Goal: Task Accomplishment & Management: Use online tool/utility

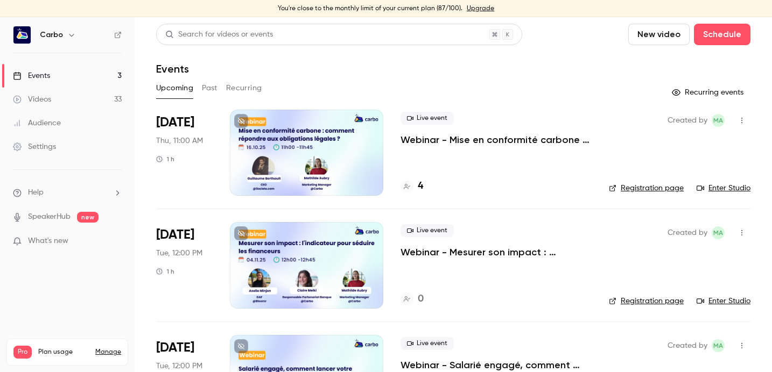
click at [291, 149] on div at bounding box center [306, 153] width 153 height 86
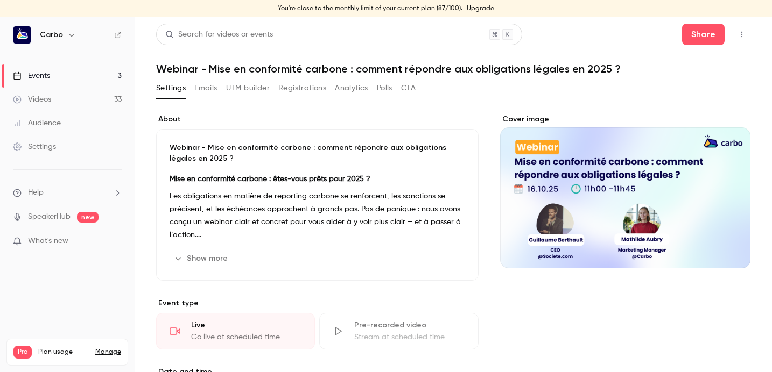
click at [318, 86] on button "Registrations" at bounding box center [302, 88] width 48 height 17
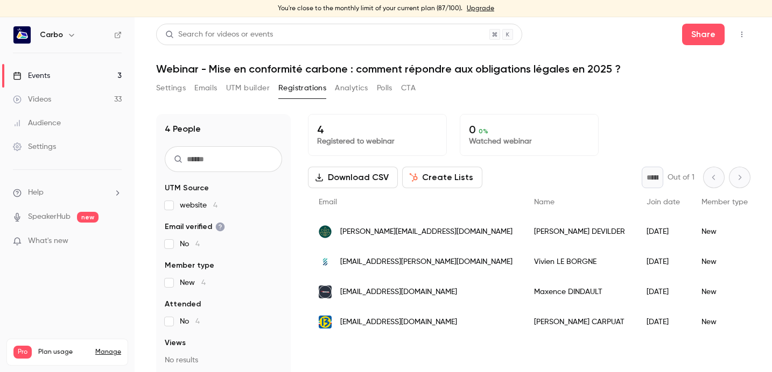
click at [164, 88] on button "Settings" at bounding box center [171, 88] width 30 height 17
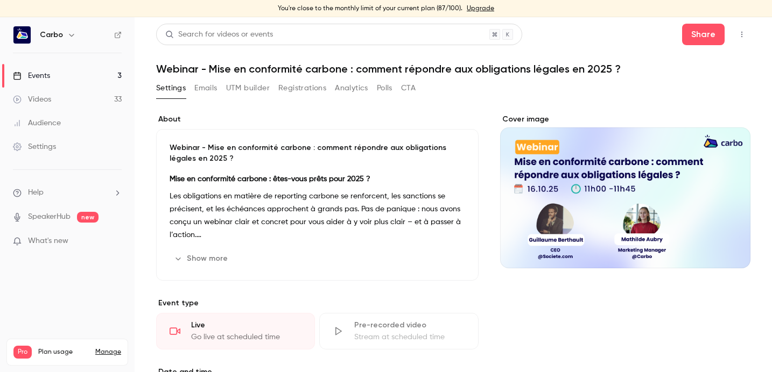
click at [284, 90] on button "Registrations" at bounding box center [302, 88] width 48 height 17
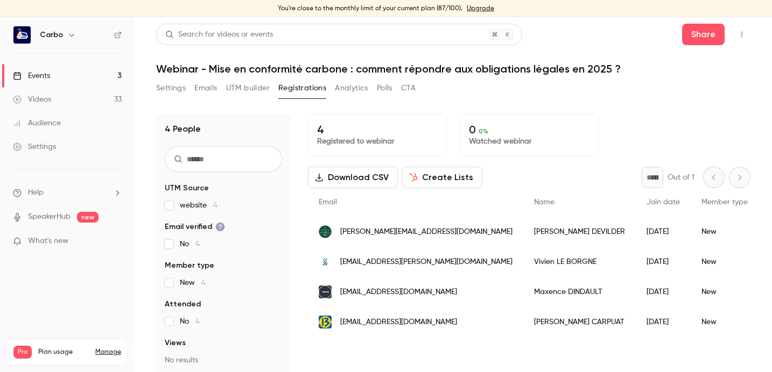
click at [34, 74] on div "Events" at bounding box center [31, 75] width 37 height 11
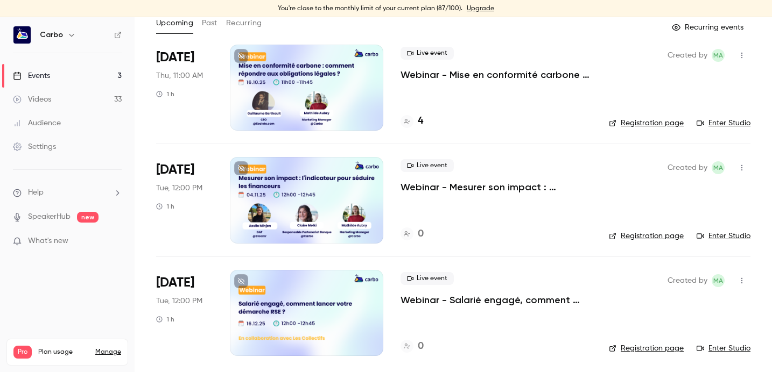
scroll to position [68, 0]
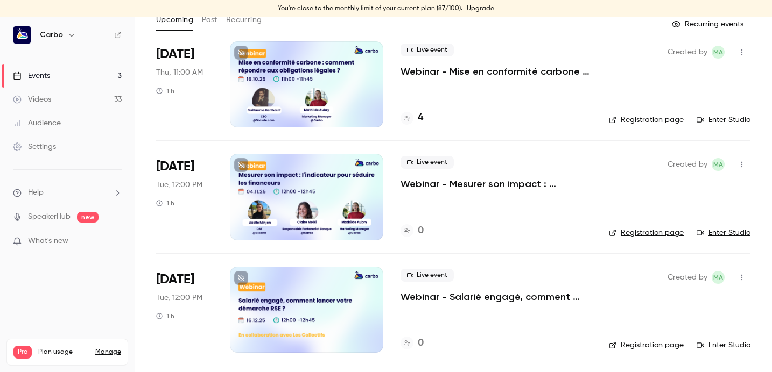
click at [294, 177] on div at bounding box center [306, 197] width 153 height 86
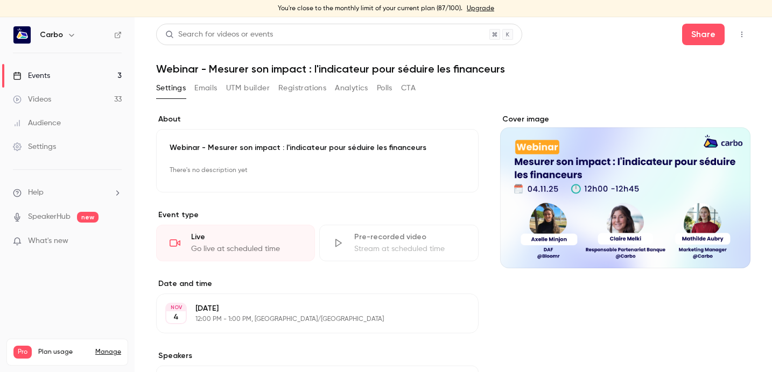
click at [84, 80] on link "Events 3" at bounding box center [67, 76] width 135 height 24
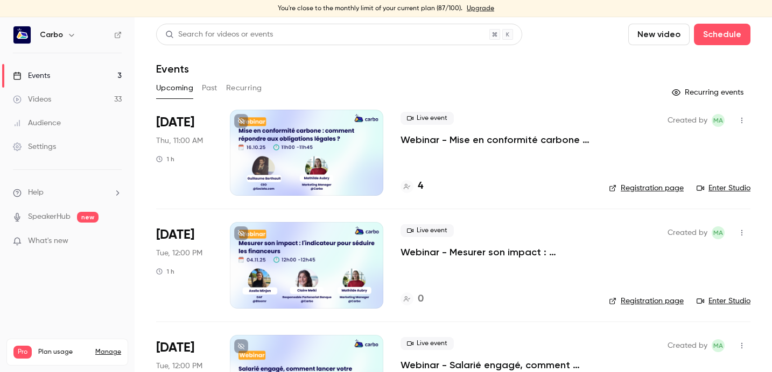
click at [209, 88] on button "Past" at bounding box center [210, 88] width 16 height 17
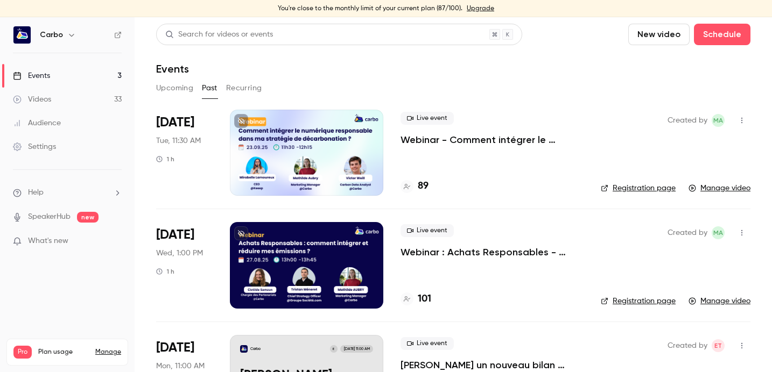
click at [174, 93] on button "Upcoming" at bounding box center [174, 88] width 37 height 17
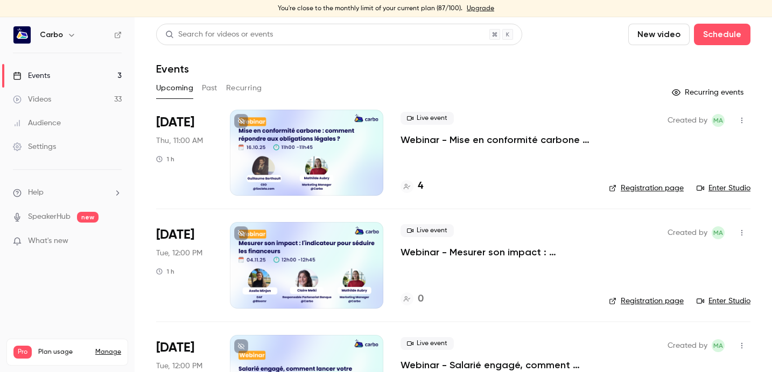
click at [279, 146] on div at bounding box center [306, 153] width 153 height 86
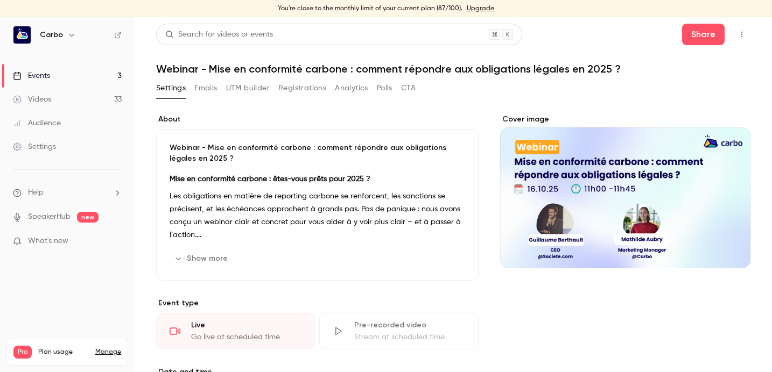
click at [218, 256] on button "Show more" at bounding box center [202, 258] width 65 height 17
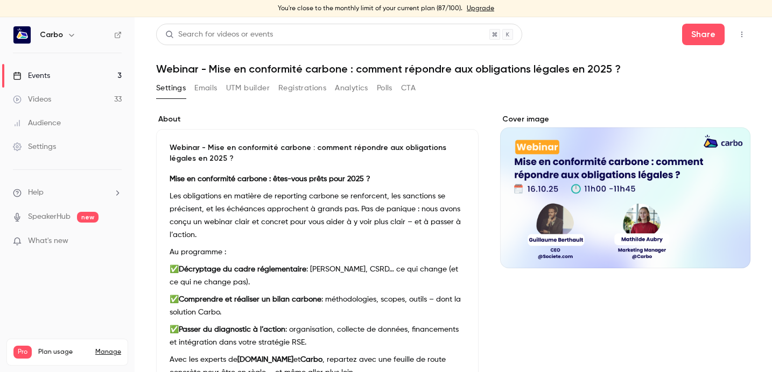
click at [178, 196] on p "Les obligations en matière de reporting carbone se renforcent, les sanctions se…" at bounding box center [317, 216] width 295 height 52
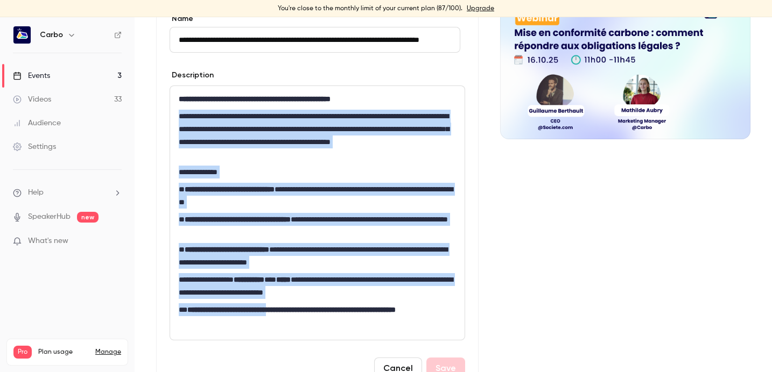
scroll to position [139, 0]
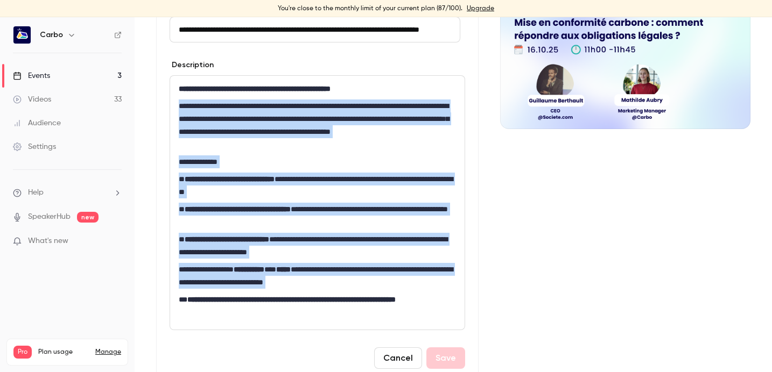
drag, startPoint x: 179, startPoint y: 210, endPoint x: 382, endPoint y: 292, distance: 219.0
click at [382, 292] on div "**********" at bounding box center [317, 203] width 294 height 254
drag, startPoint x: 222, startPoint y: 309, endPoint x: 175, endPoint y: 110, distance: 205.1
click at [175, 110] on div "**********" at bounding box center [317, 203] width 294 height 254
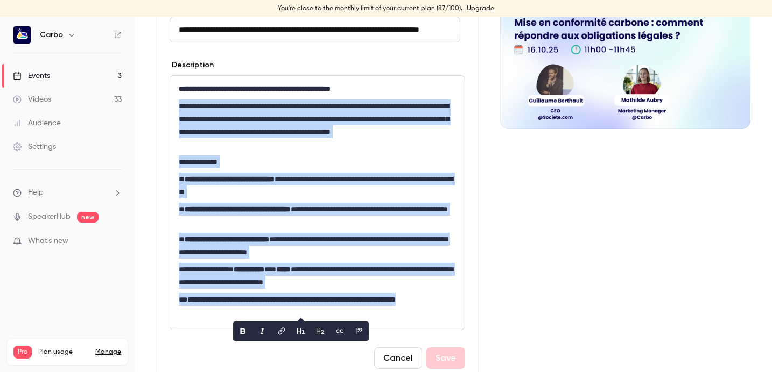
copy div "**********"
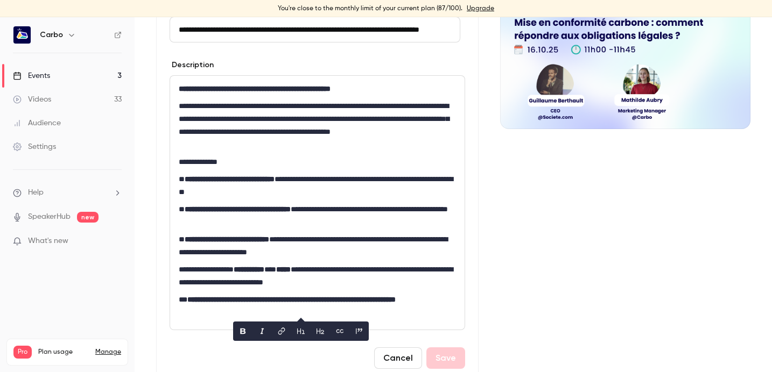
click at [263, 90] on strong "**********" at bounding box center [255, 89] width 152 height 8
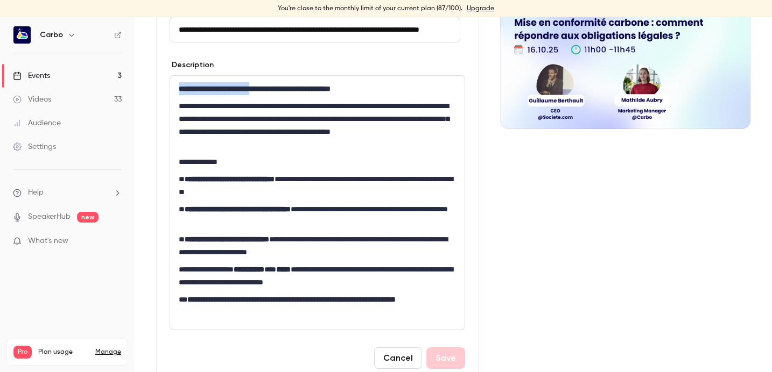
drag, startPoint x: 181, startPoint y: 89, endPoint x: 273, endPoint y: 88, distance: 92.6
click at [273, 88] on strong "**********" at bounding box center [255, 89] width 152 height 8
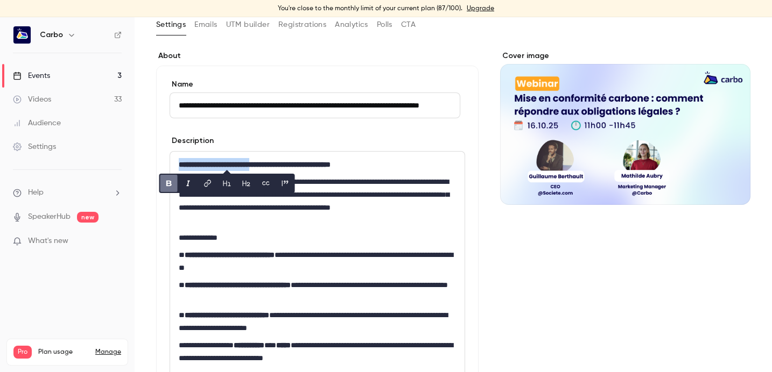
scroll to position [62, 0]
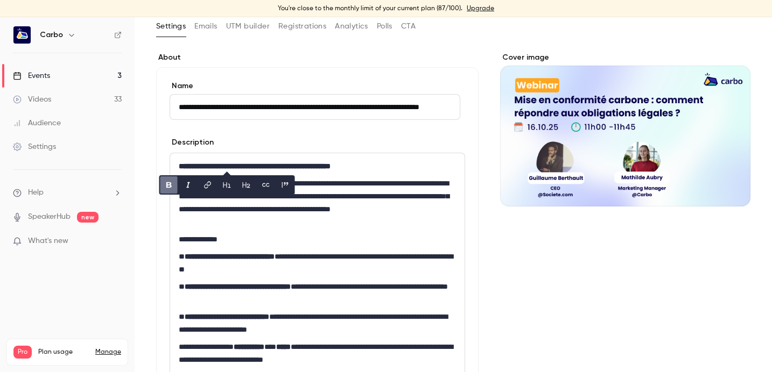
click at [333, 101] on input "**********" at bounding box center [315, 107] width 291 height 26
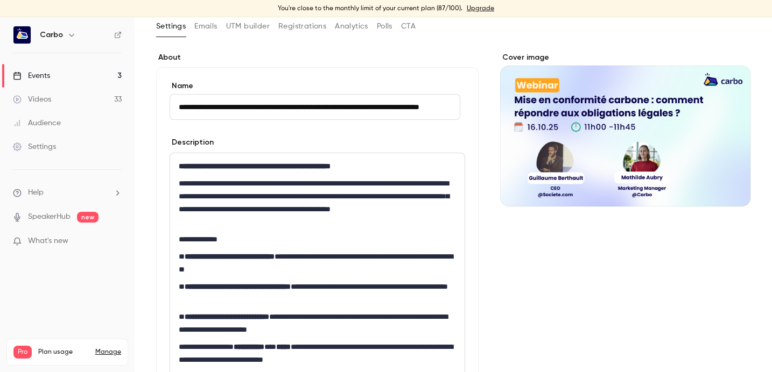
scroll to position [0, 50]
drag, startPoint x: 217, startPoint y: 105, endPoint x: 498, endPoint y: 102, distance: 280.9
click at [266, 25] on button "UTM builder" at bounding box center [248, 26] width 44 height 17
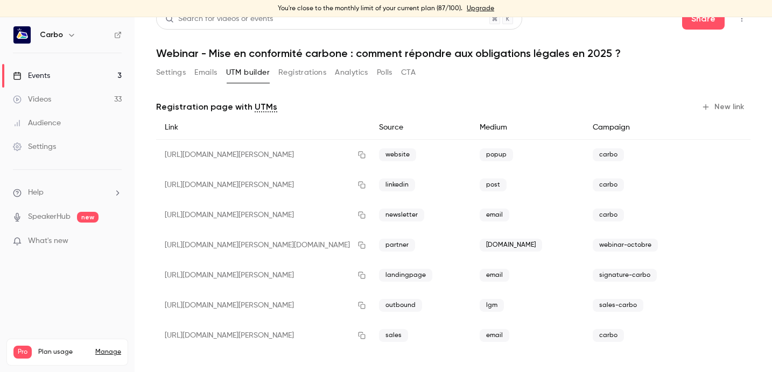
scroll to position [16, 0]
click at [708, 107] on button "New link" at bounding box center [723, 106] width 53 height 17
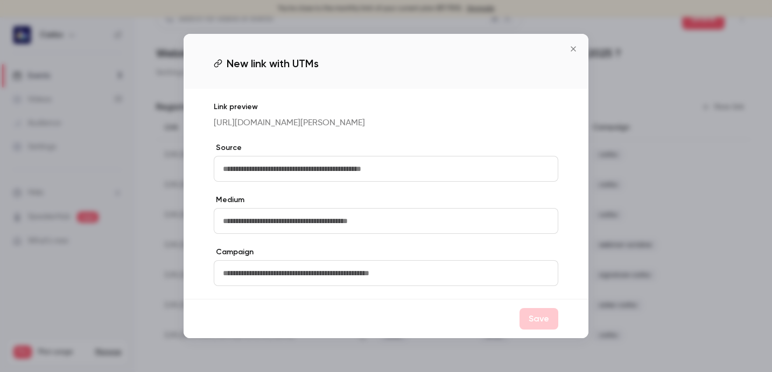
click at [435, 182] on input "text" at bounding box center [386, 169] width 344 height 26
click at [360, 181] on input "text" at bounding box center [386, 169] width 344 height 26
type input "*******"
click at [350, 227] on input "text" at bounding box center [386, 221] width 344 height 26
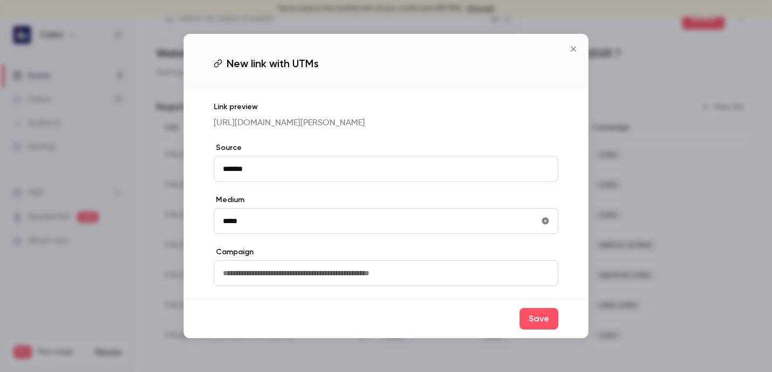
type input "*****"
click at [323, 280] on input "text" at bounding box center [386, 273] width 344 height 26
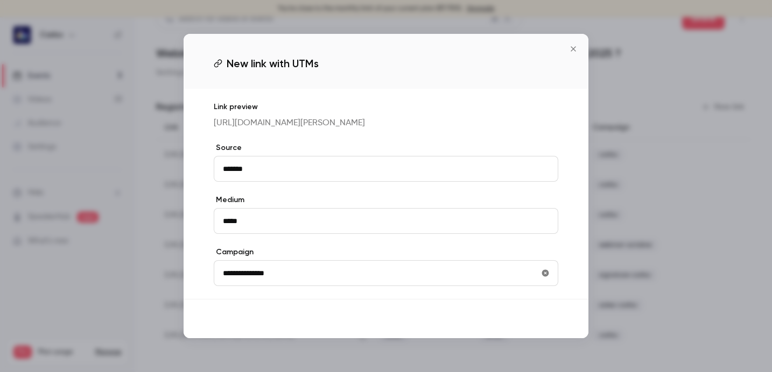
type input "**********"
click at [539, 329] on button "Save" at bounding box center [538, 319] width 39 height 22
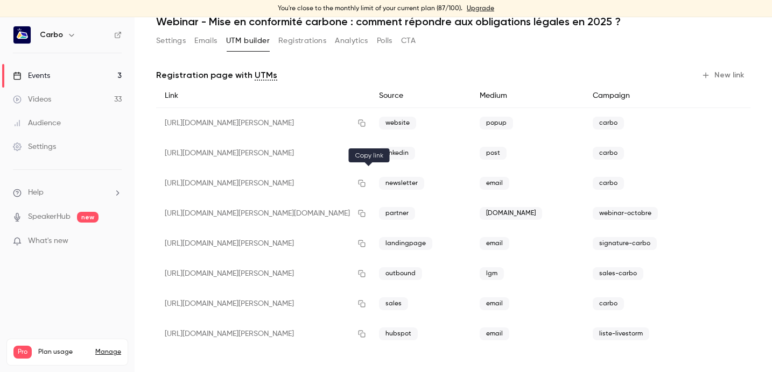
scroll to position [48, 0]
click at [366, 331] on icon "button" at bounding box center [361, 334] width 9 height 8
click at [701, 72] on icon "button" at bounding box center [705, 74] width 9 height 9
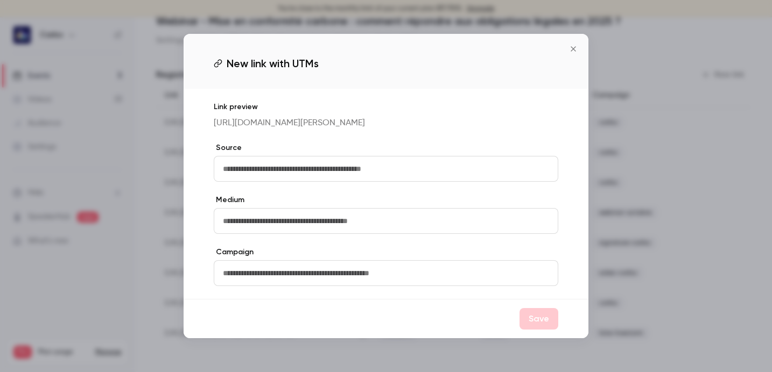
click at [436, 165] on input "text" at bounding box center [386, 169] width 344 height 26
type input "*******"
click at [382, 240] on div "Link preview https://watch.getcontrast.io/register/hellocarbo-webinar-mise-en-c…" at bounding box center [386, 194] width 405 height 210
click at [376, 225] on input "text" at bounding box center [386, 221] width 344 height 26
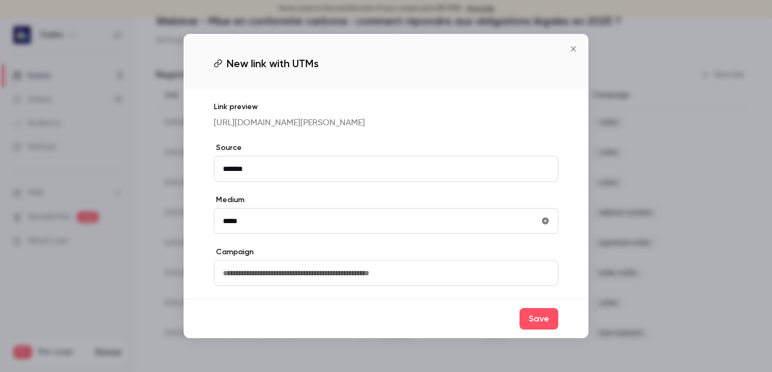
type input "*****"
click at [418, 286] on input "text" at bounding box center [386, 273] width 344 height 26
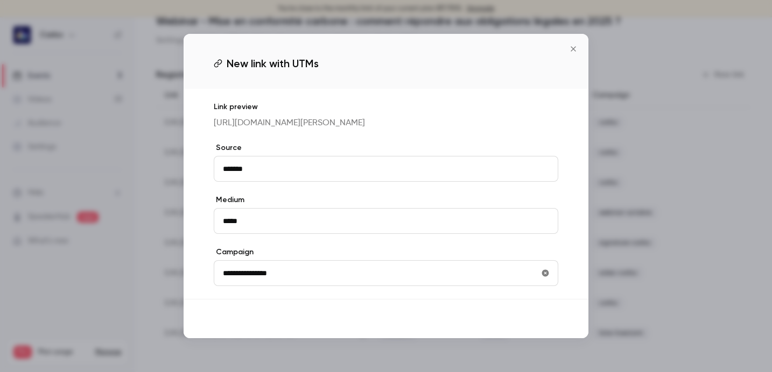
type input "**********"
click at [545, 330] on button "Save" at bounding box center [538, 319] width 39 height 22
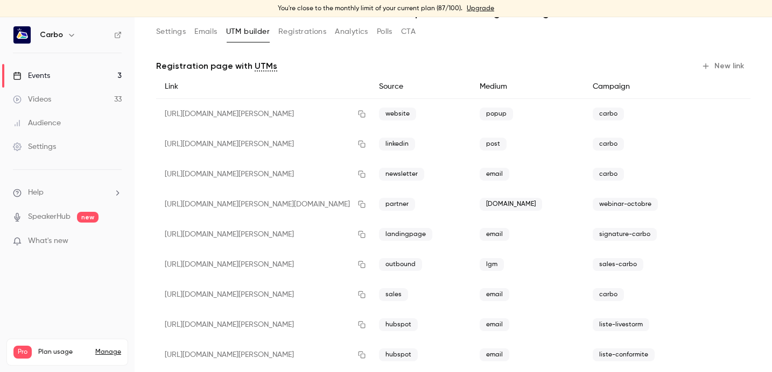
scroll to position [78, 0]
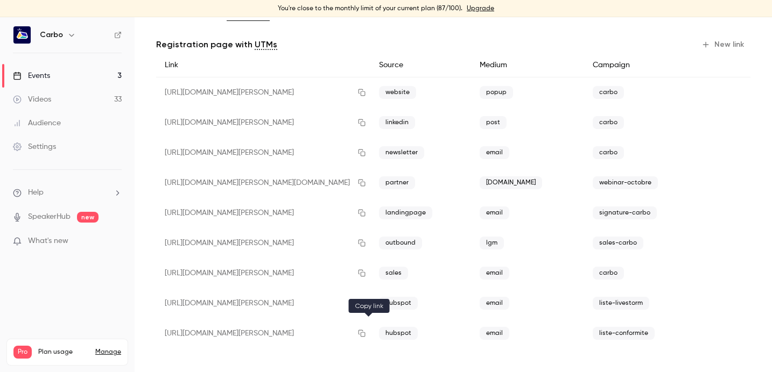
click at [366, 333] on icon "button" at bounding box center [361, 334] width 9 height 8
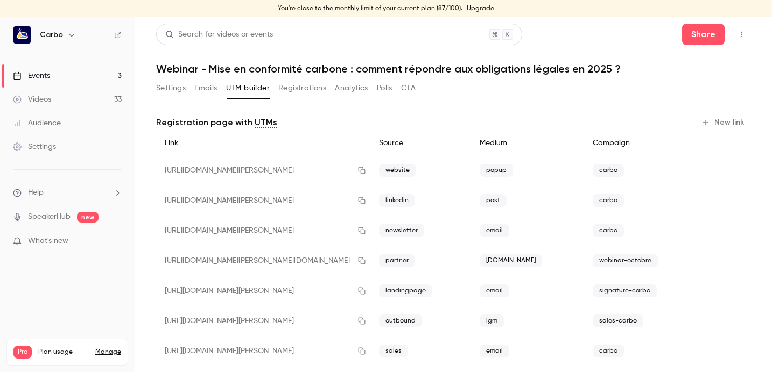
scroll to position [0, 0]
click at [165, 89] on button "Settings" at bounding box center [171, 88] width 30 height 17
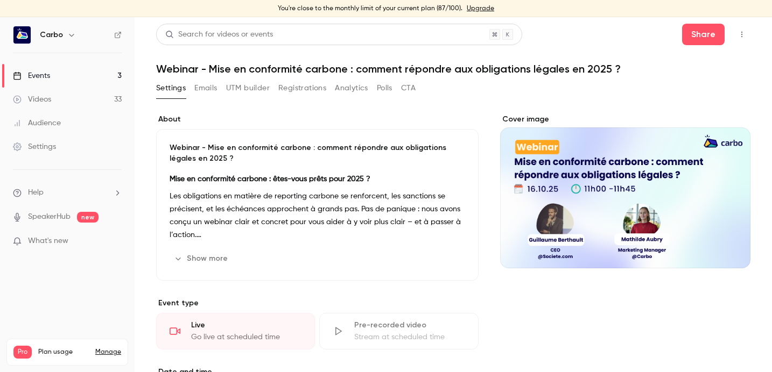
click at [737, 33] on icon "button" at bounding box center [741, 35] width 9 height 8
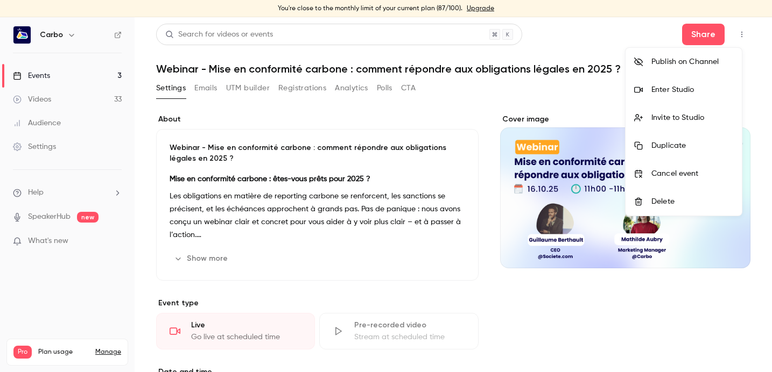
click at [699, 34] on div at bounding box center [386, 186] width 772 height 372
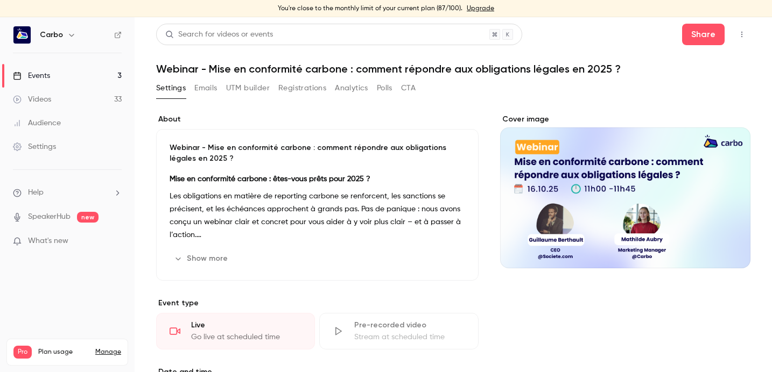
click at [737, 35] on icon "button" at bounding box center [741, 35] width 9 height 8
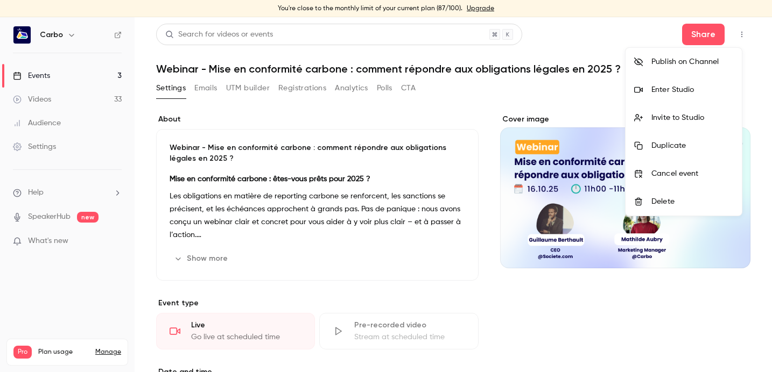
click at [692, 57] on div "Publish on Channel" at bounding box center [692, 62] width 82 height 11
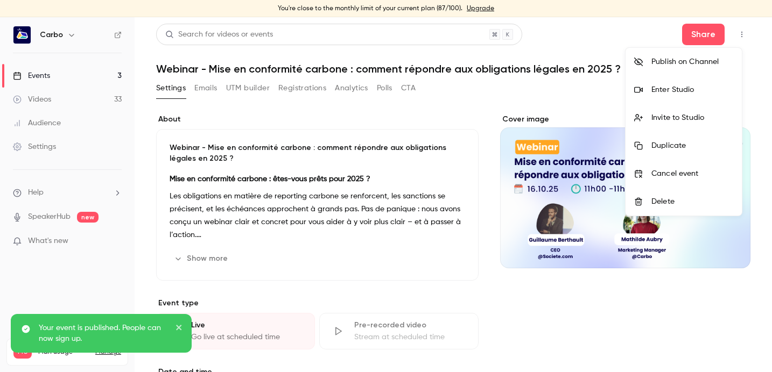
click at [700, 35] on div at bounding box center [386, 186] width 772 height 372
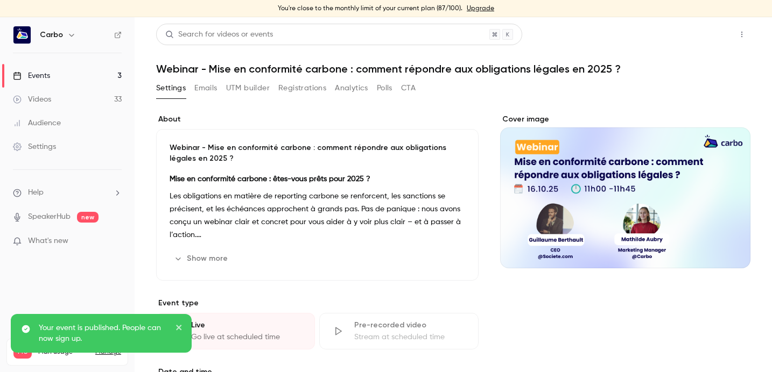
click at [703, 37] on button "Share" at bounding box center [703, 35] width 43 height 22
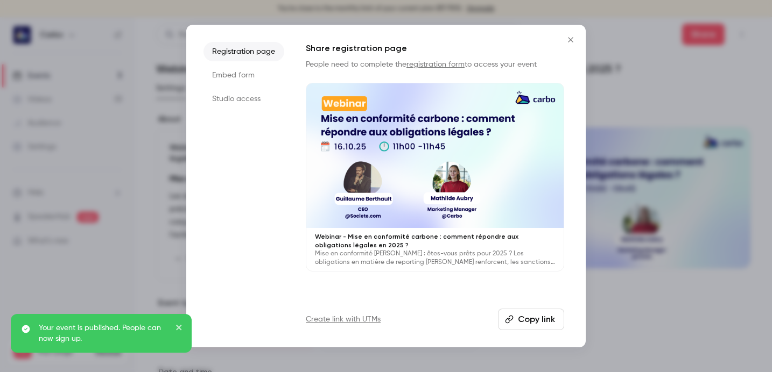
click at [533, 316] on button "Copy link" at bounding box center [531, 320] width 66 height 22
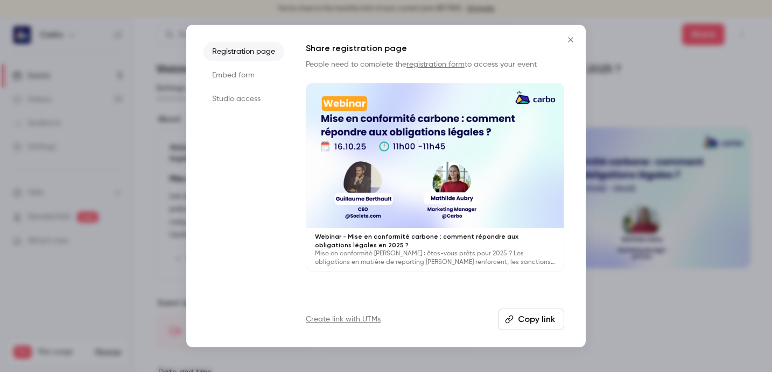
click at [523, 321] on button "Copy link" at bounding box center [531, 320] width 66 height 22
click at [570, 40] on icon "Close" at bounding box center [570, 39] width 5 height 5
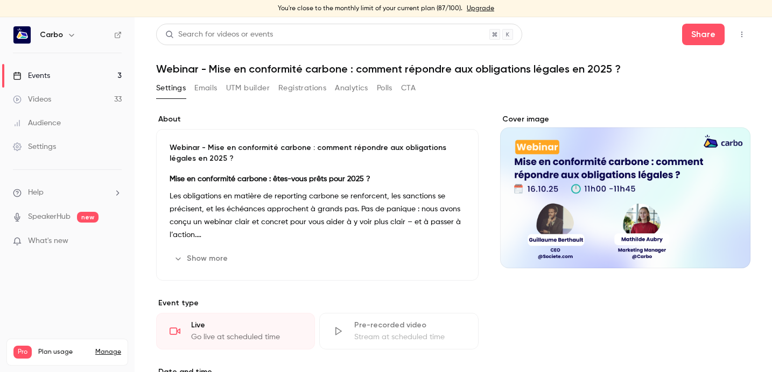
click at [68, 77] on link "Events 3" at bounding box center [67, 76] width 135 height 24
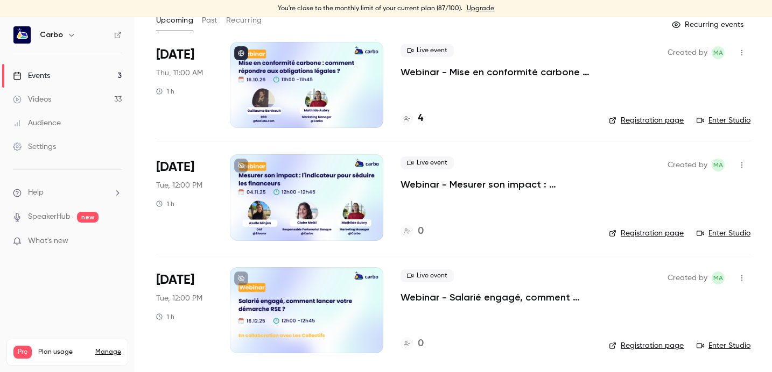
scroll to position [68, 0]
click at [329, 191] on div at bounding box center [306, 197] width 153 height 86
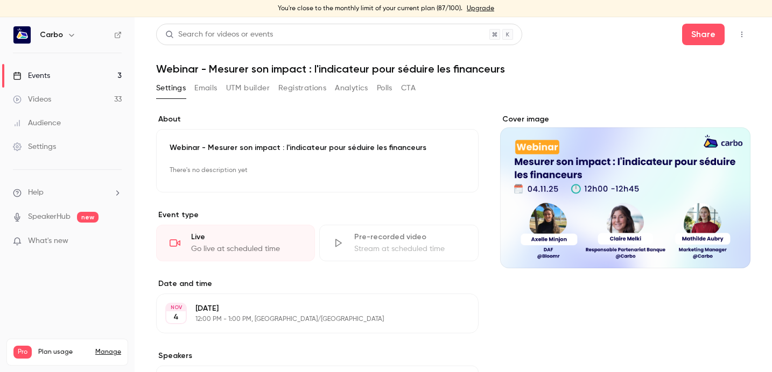
click at [307, 91] on button "Registrations" at bounding box center [302, 88] width 48 height 17
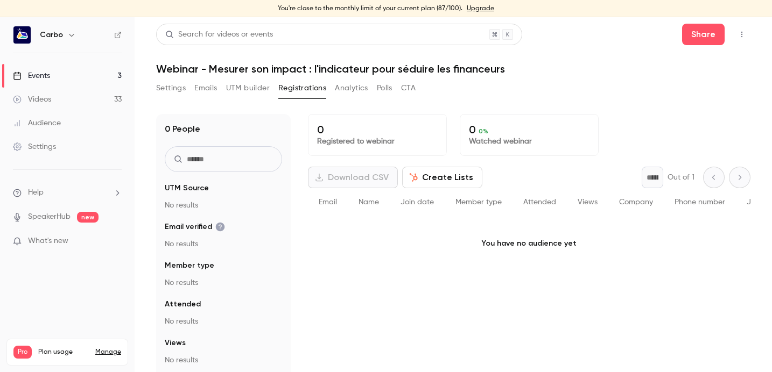
click at [253, 85] on button "UTM builder" at bounding box center [248, 88] width 44 height 17
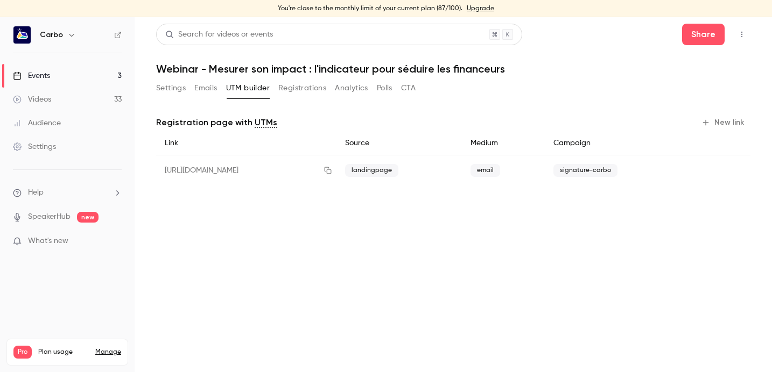
click at [739, 119] on button "New link" at bounding box center [723, 122] width 53 height 17
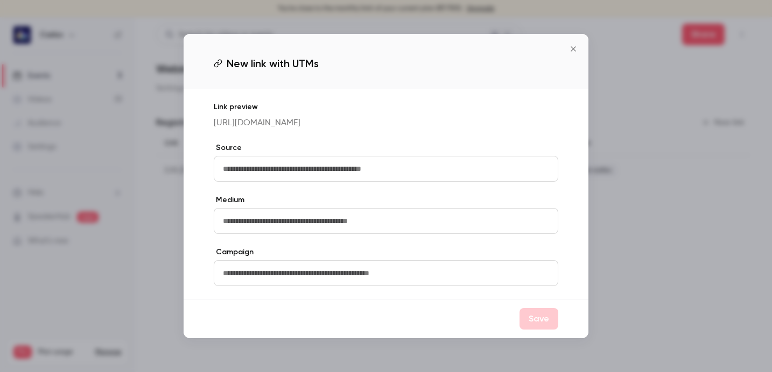
click at [468, 170] on input "text" at bounding box center [386, 169] width 344 height 26
type input "*"
click at [318, 168] on input "text" at bounding box center [386, 169] width 344 height 26
type input "**********"
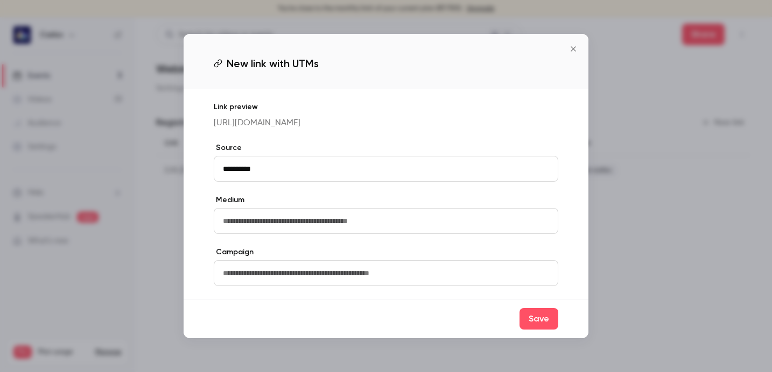
click at [341, 221] on input "text" at bounding box center [386, 221] width 344 height 26
type input "*****"
click at [348, 277] on input "text" at bounding box center [386, 273] width 344 height 26
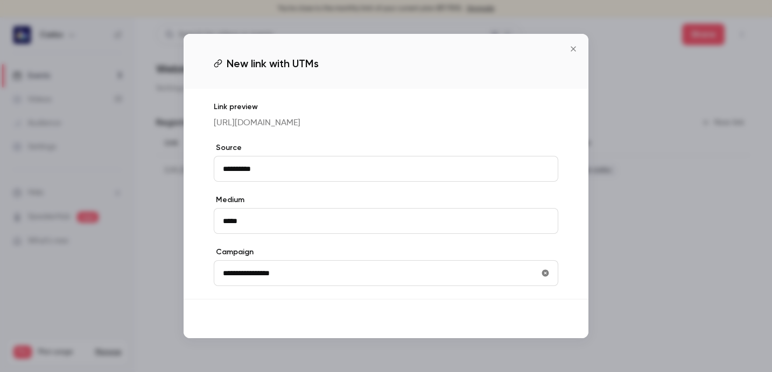
type input "**********"
click at [548, 322] on button "Save" at bounding box center [538, 319] width 39 height 22
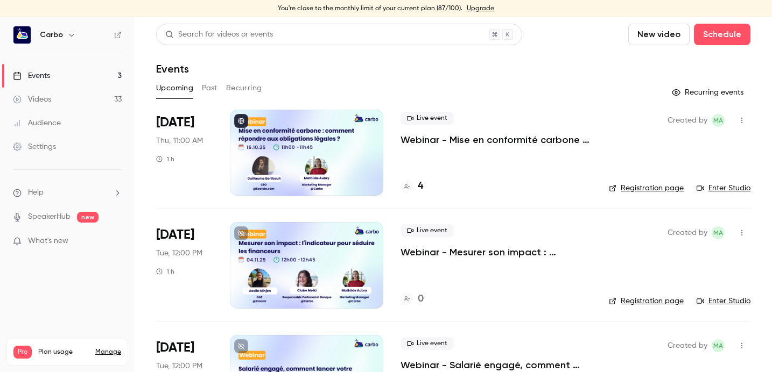
click at [327, 248] on div at bounding box center [306, 265] width 153 height 86
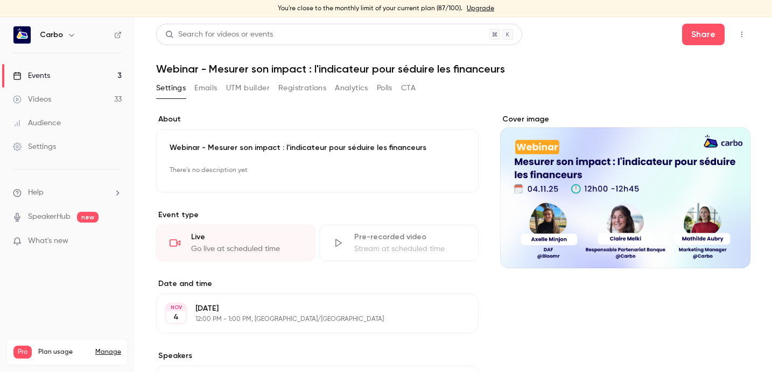
click at [55, 73] on link "Events 3" at bounding box center [67, 76] width 135 height 24
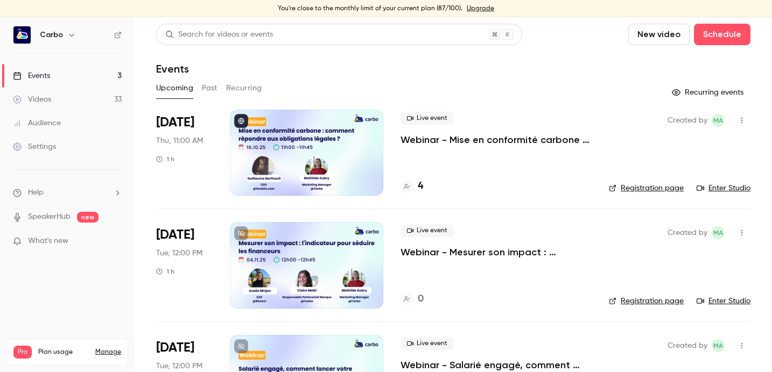
click at [216, 84] on button "Past" at bounding box center [210, 88] width 16 height 17
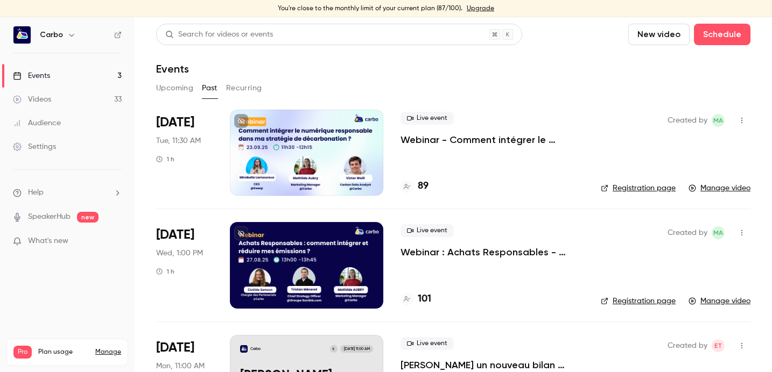
click at [311, 147] on div at bounding box center [306, 153] width 153 height 86
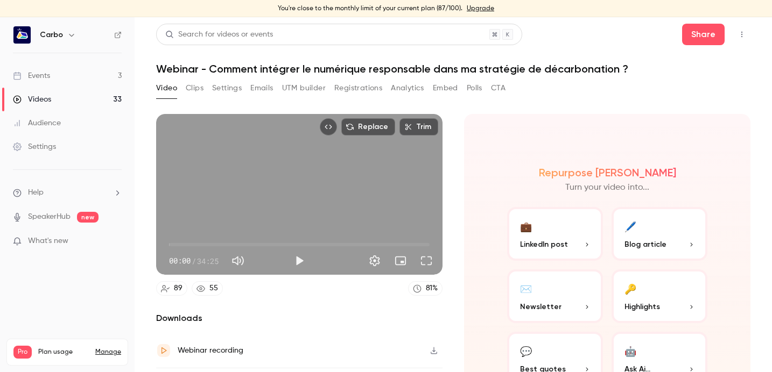
click at [339, 89] on button "Registrations" at bounding box center [358, 88] width 48 height 17
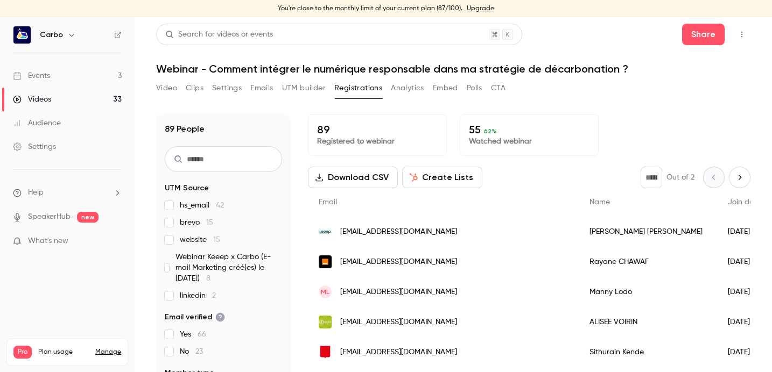
click at [305, 83] on button "UTM builder" at bounding box center [304, 88] width 44 height 17
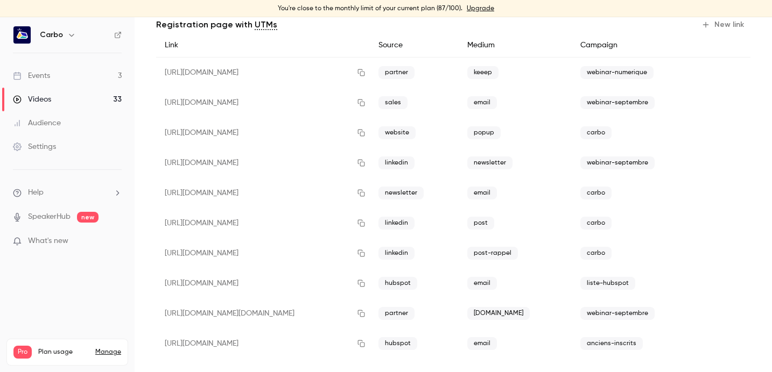
scroll to position [102, 0]
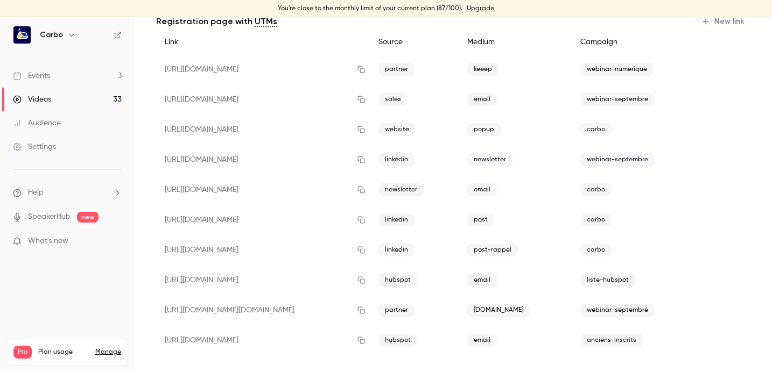
scroll to position [102, 0]
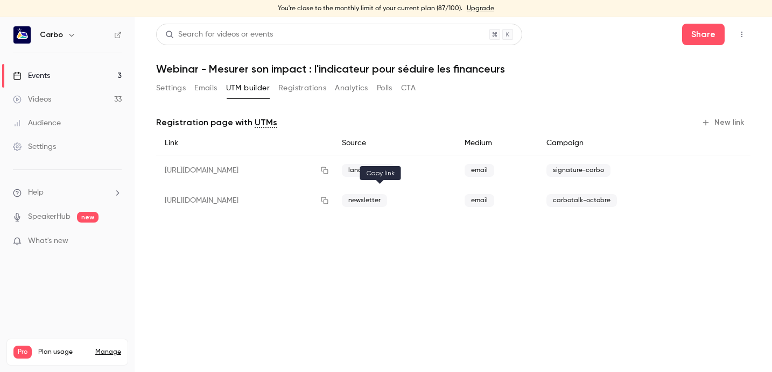
click at [329, 201] on icon "button" at bounding box center [324, 201] width 9 height 8
click at [721, 116] on button "New link" at bounding box center [723, 122] width 53 height 17
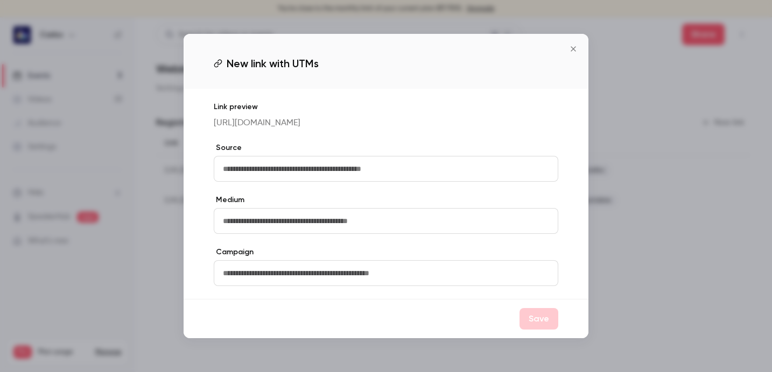
click at [410, 168] on input "text" at bounding box center [386, 169] width 344 height 26
type input "********"
click at [403, 228] on input "text" at bounding box center [386, 221] width 344 height 26
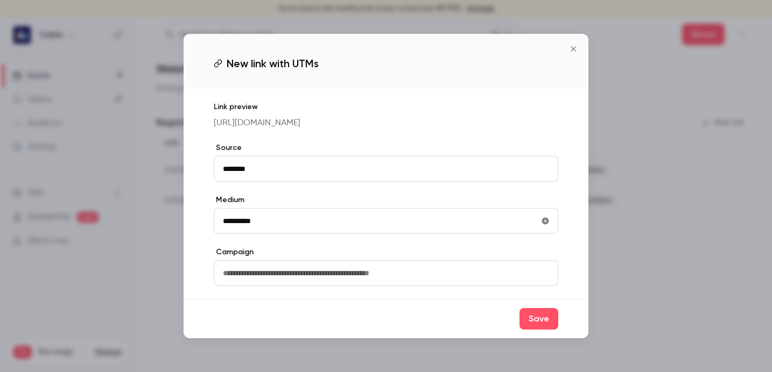
type input "**********"
click at [384, 280] on input "text" at bounding box center [386, 273] width 344 height 26
type input "*"
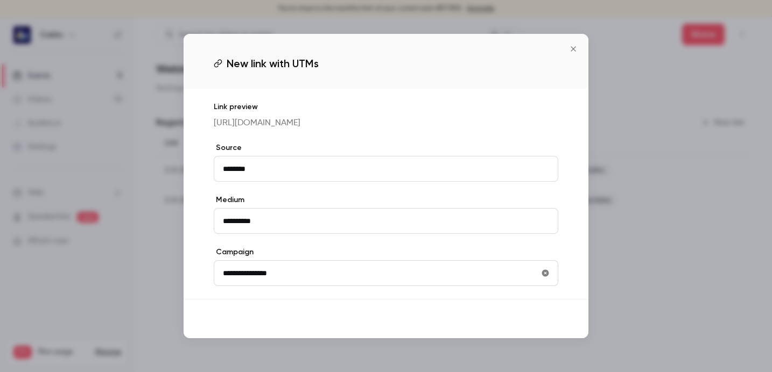
type input "**********"
click at [539, 323] on button "Save" at bounding box center [538, 319] width 39 height 22
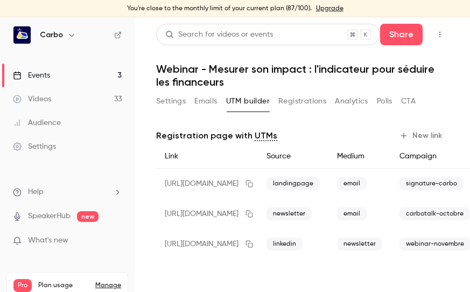
click at [179, 140] on p "Registration page with UTMs" at bounding box center [216, 135] width 121 height 13
click at [222, 68] on h1 "Webinar - Mesurer son impact : l'indicateur pour séduire les financeurs" at bounding box center [302, 75] width 292 height 26
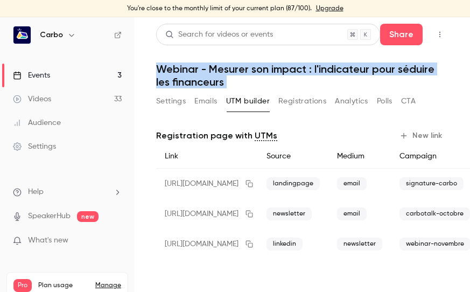
click at [222, 70] on h1 "Webinar - Mesurer son impact : l'indicateur pour séduire les financeurs" at bounding box center [302, 75] width 292 height 26
click at [220, 66] on h1 "Webinar - Mesurer son impact : l'indicateur pour séduire les financeurs" at bounding box center [302, 75] width 292 height 26
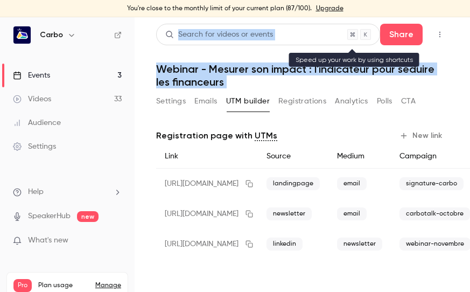
drag, startPoint x: 220, startPoint y: 66, endPoint x: 209, endPoint y: 43, distance: 26.0
click at [209, 43] on header "Search for videos or events Share Webinar - Mesurer son impact : l'indicateur p…" at bounding box center [302, 56] width 292 height 65
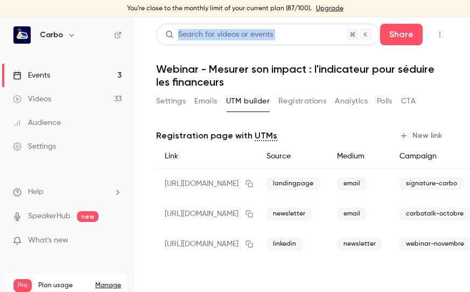
drag, startPoint x: 209, startPoint y: 43, endPoint x: 201, endPoint y: 27, distance: 17.4
click at [201, 27] on div "Search for videos or events" at bounding box center [268, 35] width 224 height 22
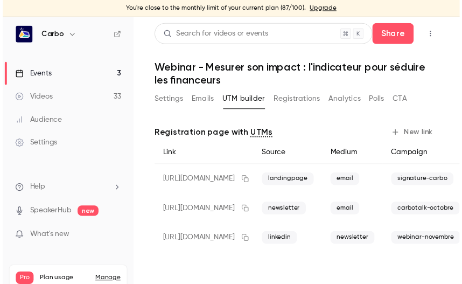
scroll to position [0, 60]
